Goal: Task Accomplishment & Management: Manage account settings

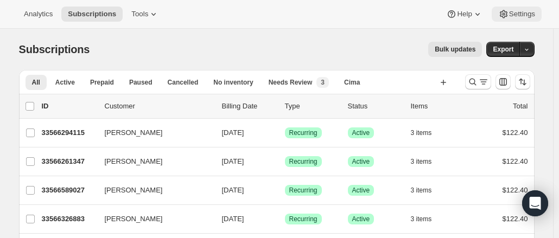
click at [511, 14] on span "Settings" at bounding box center [522, 14] width 26 height 9
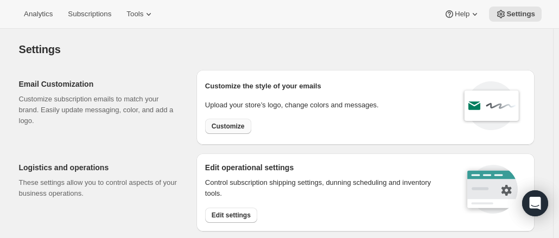
click at [237, 128] on span "Customize" at bounding box center [228, 126] width 33 height 9
select select "subscriptionMessage"
select select "5"
select select "15"
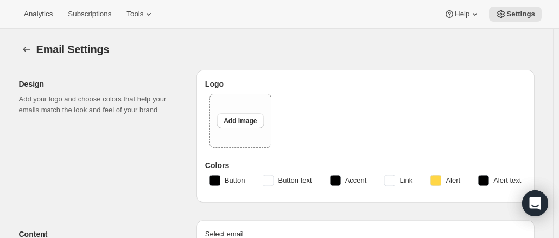
type input "Your next Clif Family Winery shipment is coming soon!"
type textarea "Your next shipment is processing soon! If this is your first time interacting w…"
select select "7"
select select "10"
type input "Clif Family Winery"
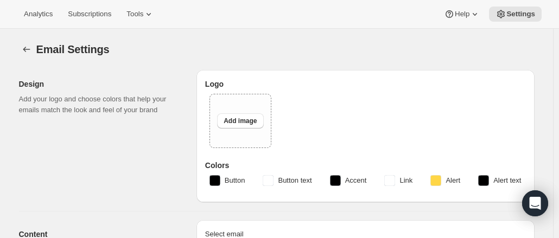
checkbox input "false"
type input "[PERSON_NAME][EMAIL_ADDRESS][DOMAIN_NAME]"
checkbox input "true"
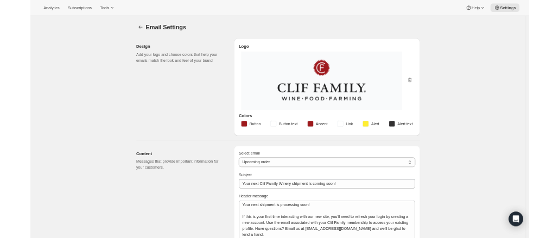
scroll to position [1, 0]
